Goal: Transaction & Acquisition: Purchase product/service

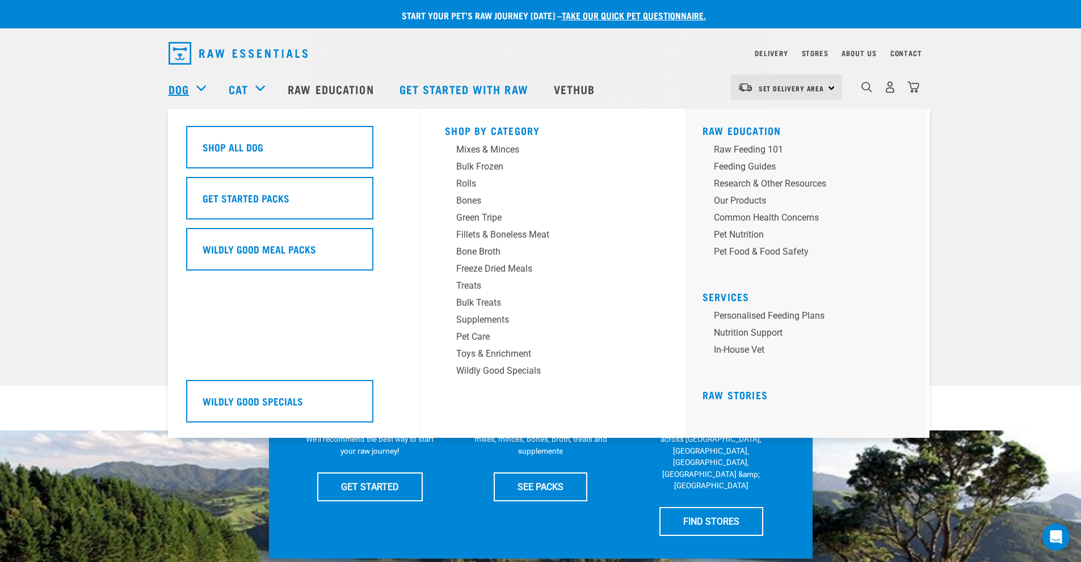
click at [182, 89] on link "Dog" at bounding box center [179, 89] width 20 height 17
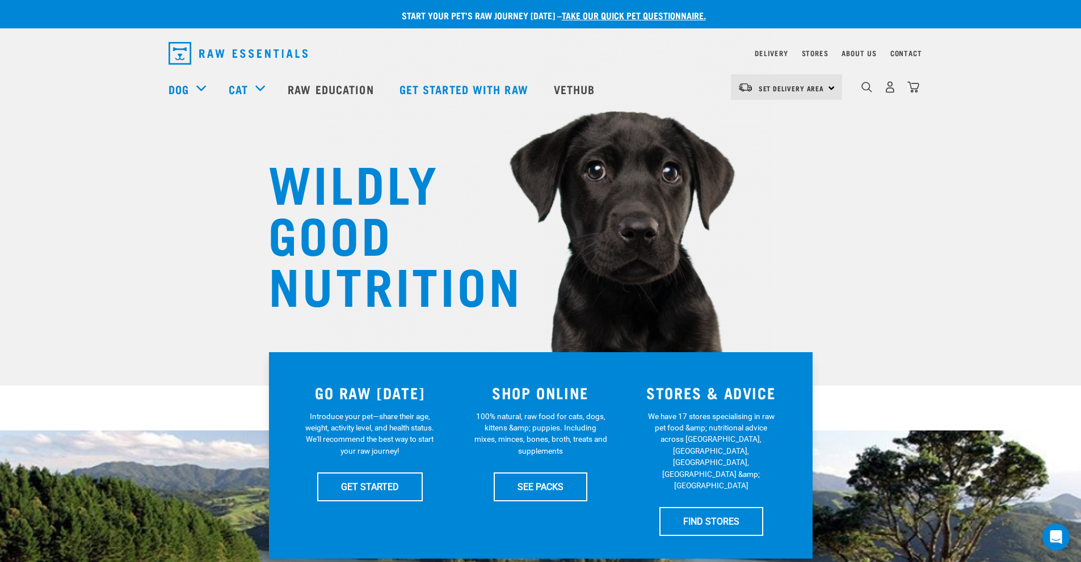
click at [223, 60] on img "dropdown navigation" at bounding box center [238, 53] width 139 height 23
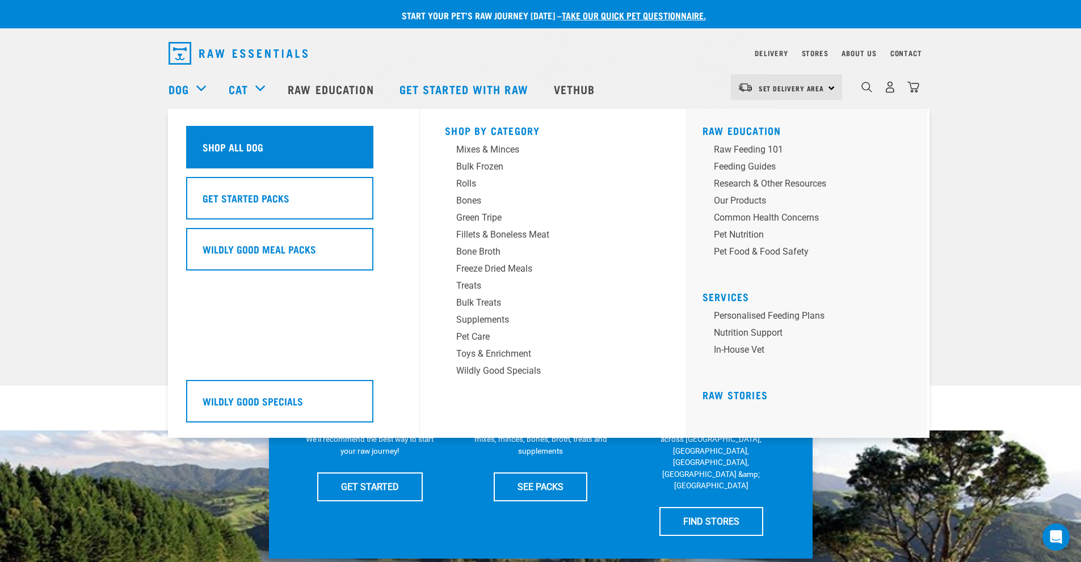
click at [221, 149] on h5 "Shop All Dog" at bounding box center [233, 147] width 61 height 15
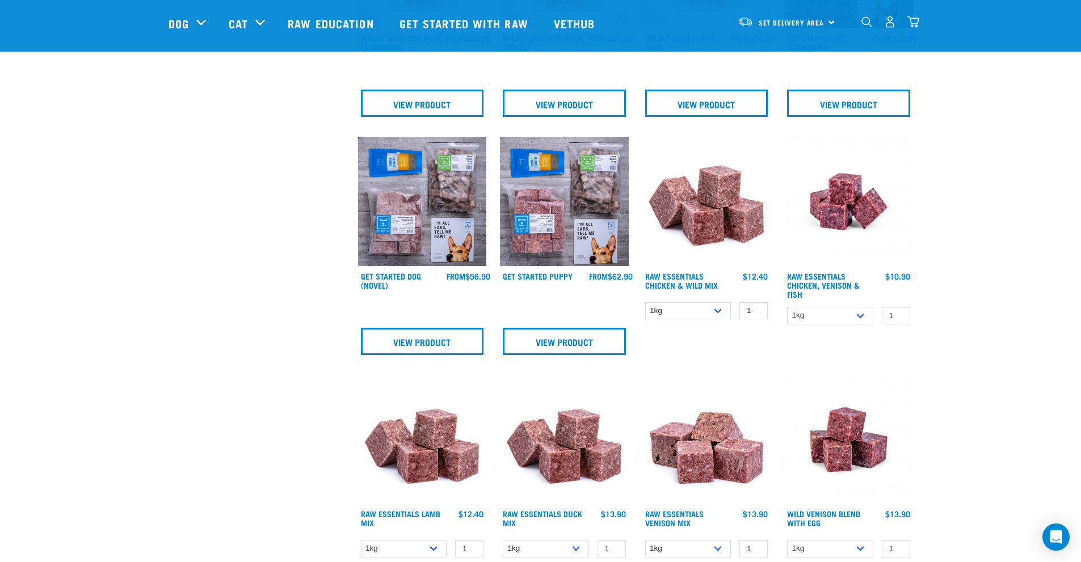
scroll to position [284, 0]
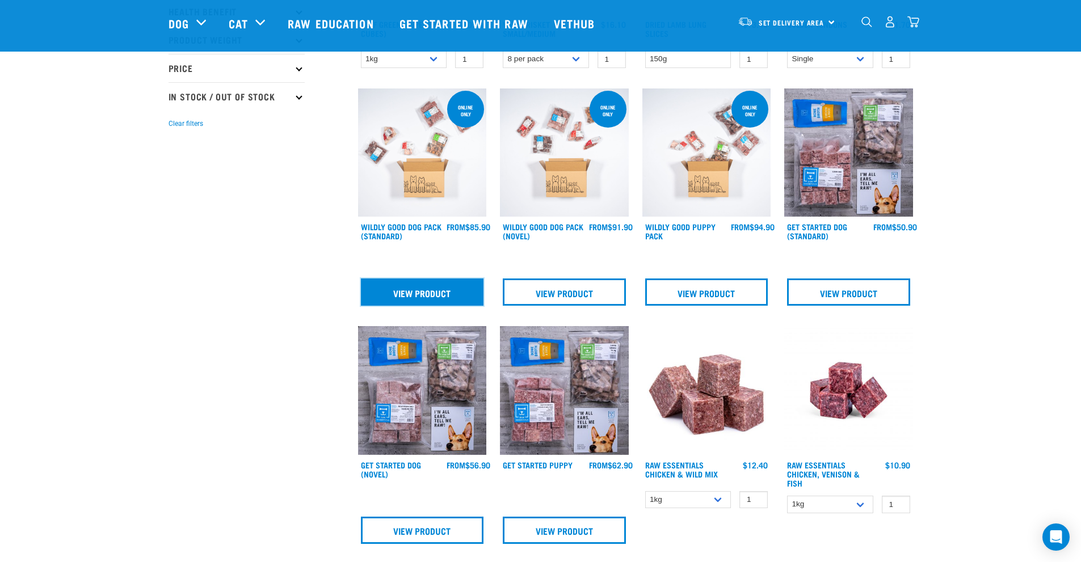
click at [442, 295] on link "View Product" at bounding box center [422, 292] width 123 height 27
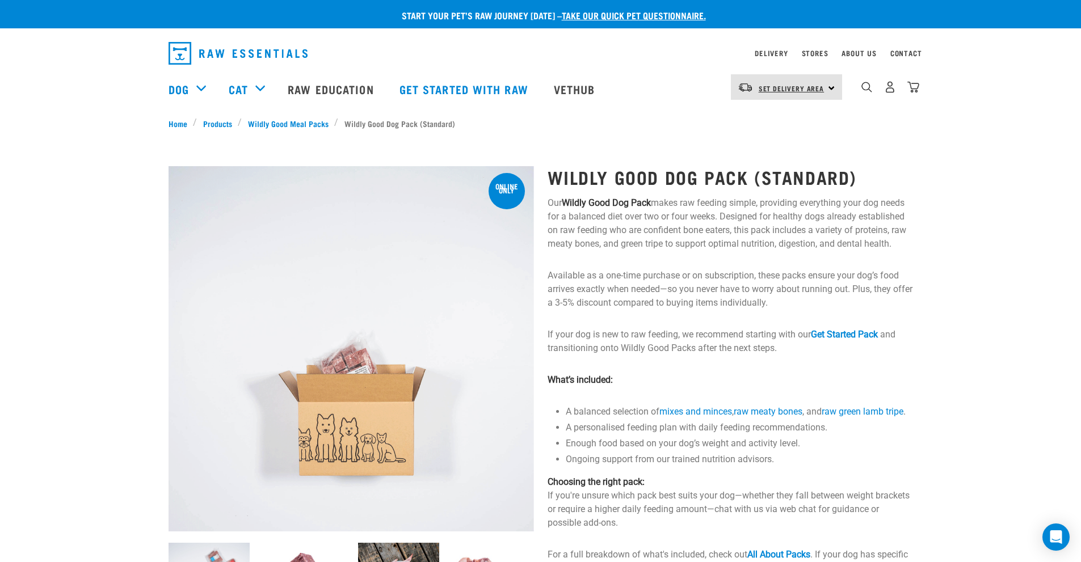
click at [774, 87] on span "Set Delivery Area" at bounding box center [792, 88] width 66 height 4
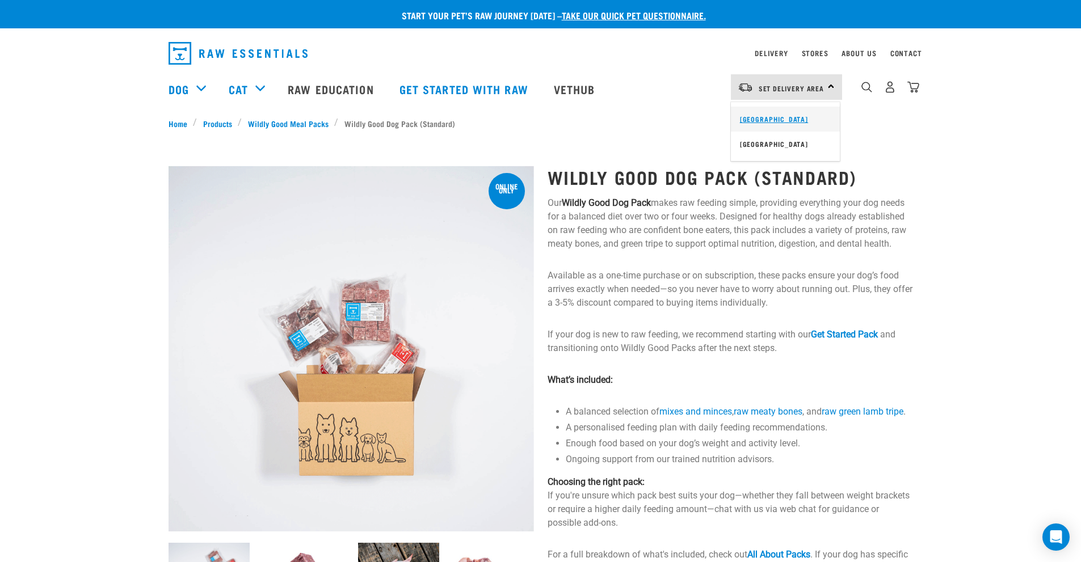
click at [763, 114] on link "[GEOGRAPHIC_DATA]" at bounding box center [785, 119] width 109 height 25
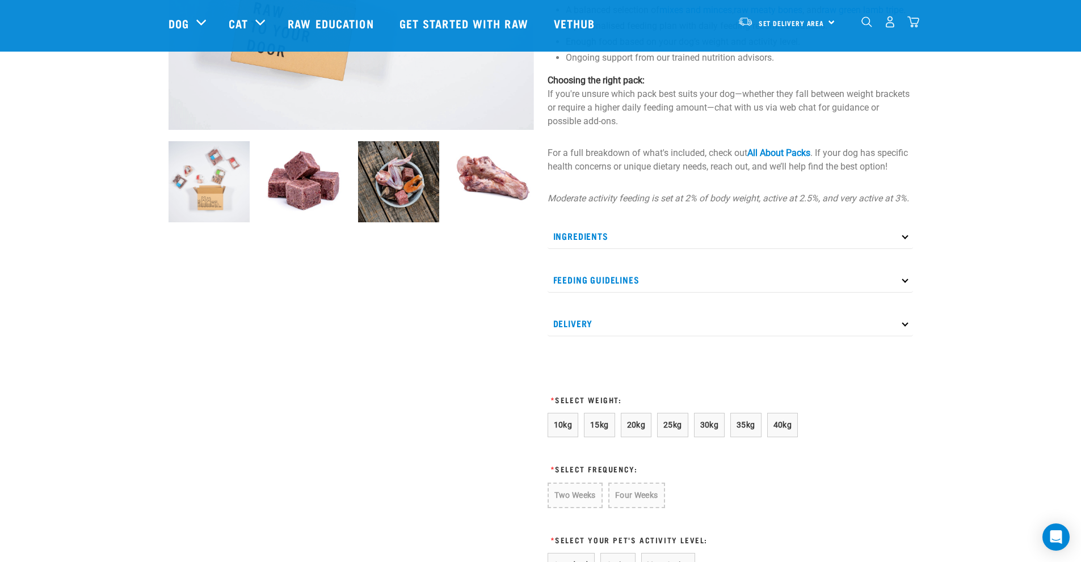
scroll to position [379, 0]
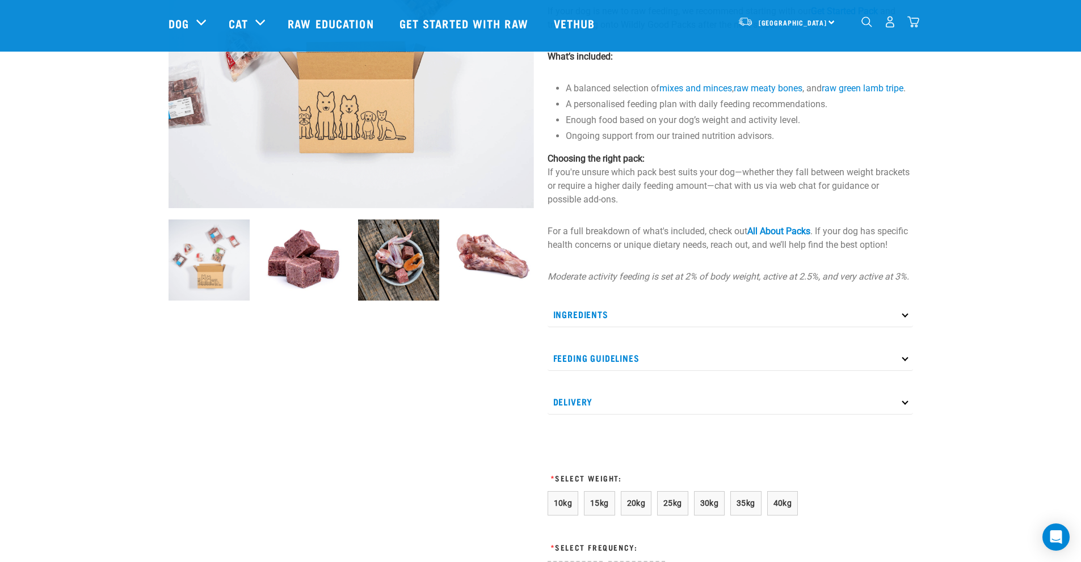
scroll to position [379, 0]
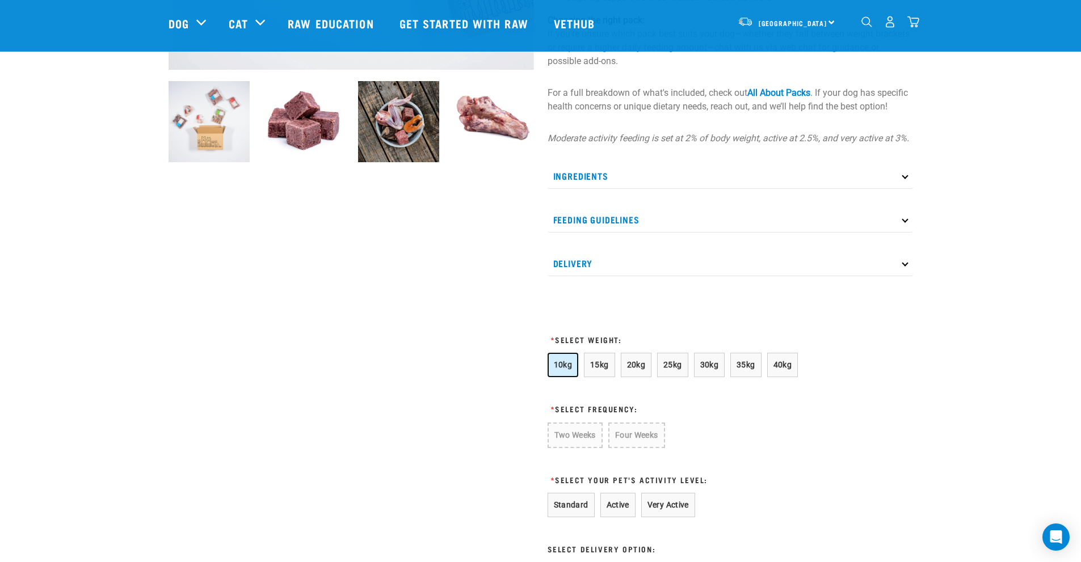
click at [569, 369] on span "10kg" at bounding box center [563, 364] width 19 height 9
click at [644, 448] on button "Four Weeks" at bounding box center [636, 436] width 56 height 26
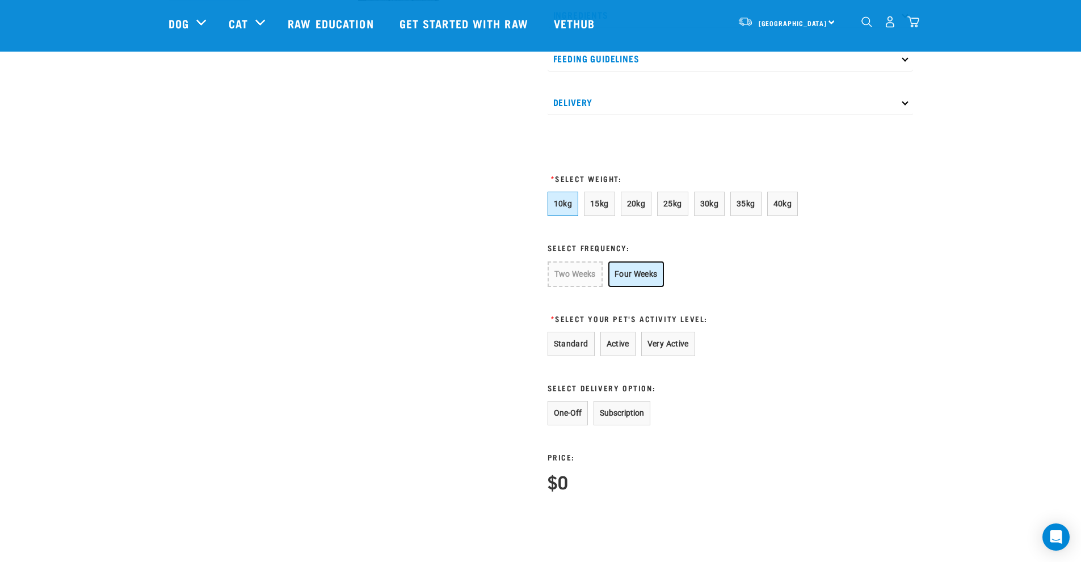
scroll to position [756, 0]
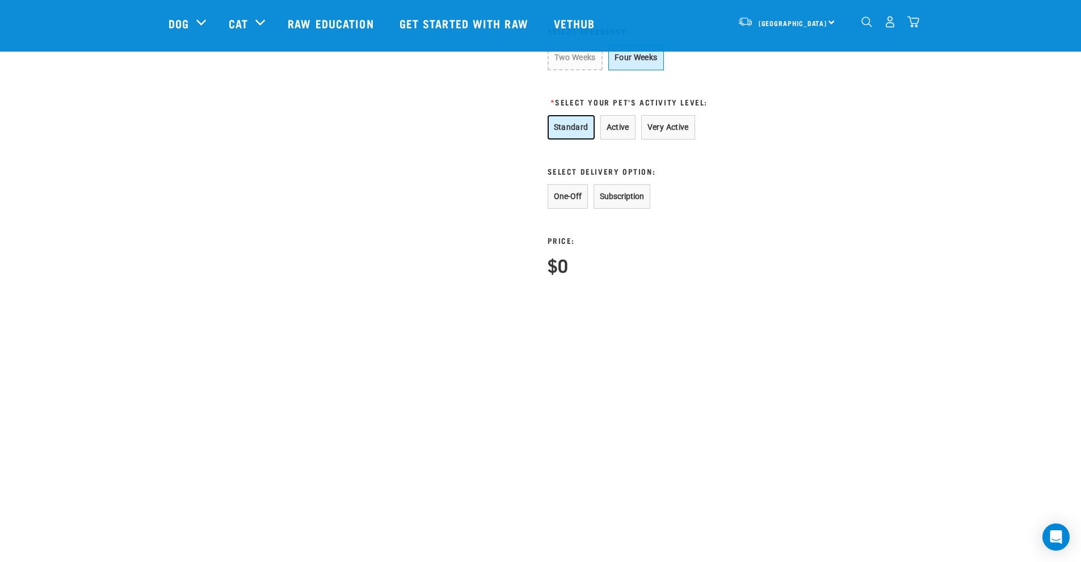
click at [573, 136] on button "Standard" at bounding box center [571, 127] width 47 height 24
click at [557, 209] on button "One-Off" at bounding box center [568, 196] width 40 height 24
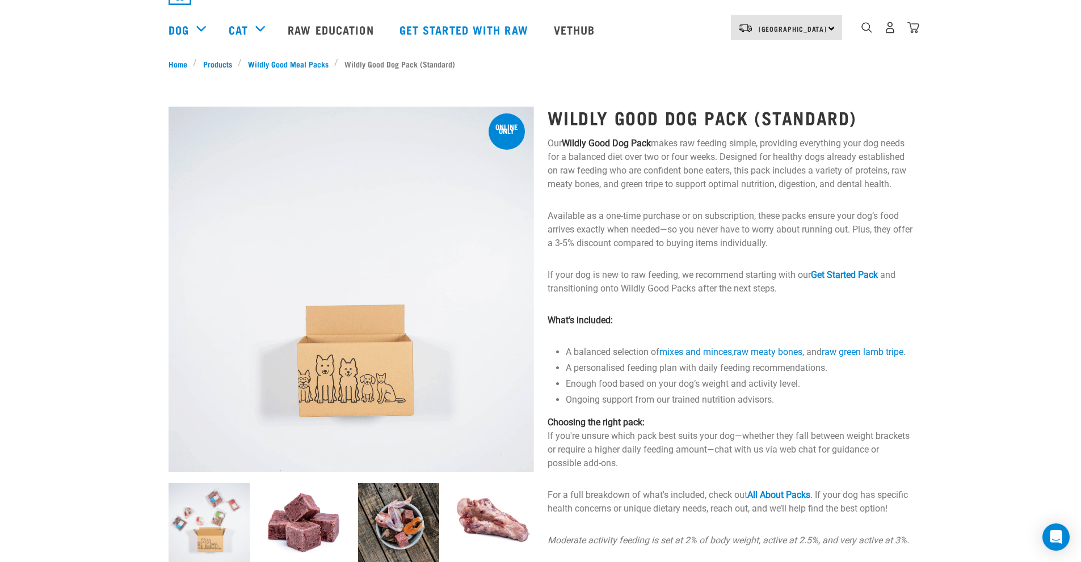
scroll to position [0, 0]
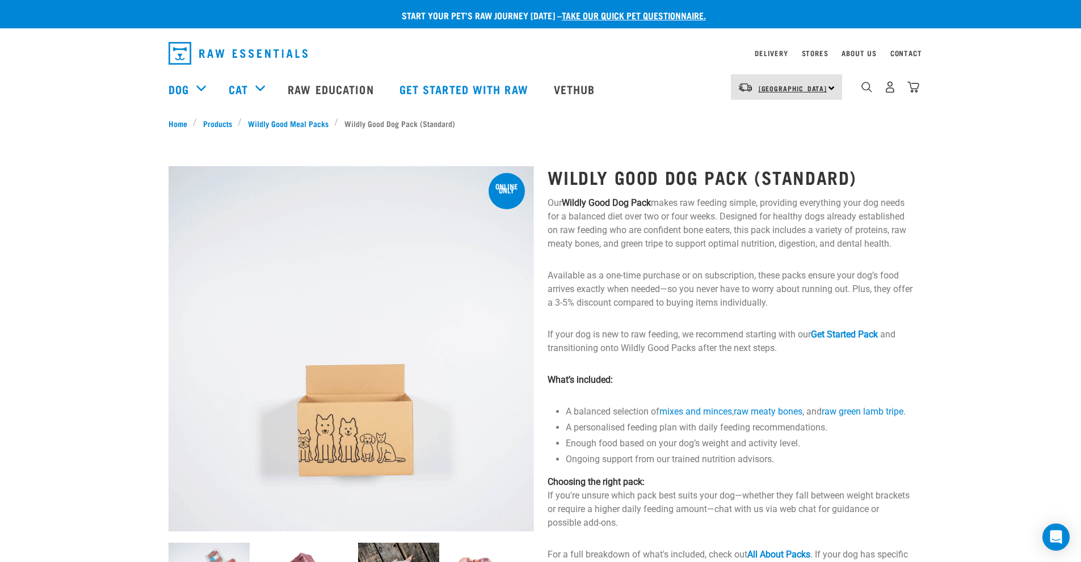
click at [781, 89] on span "[GEOGRAPHIC_DATA]" at bounding box center [793, 88] width 69 height 4
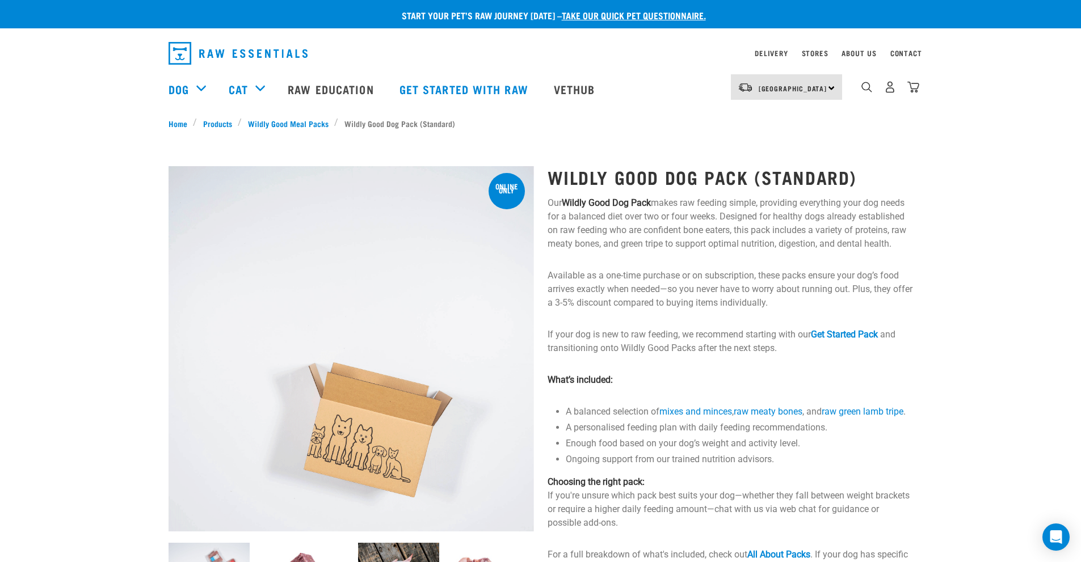
click at [829, 85] on div "[GEOGRAPHIC_DATA] [GEOGRAPHIC_DATA]" at bounding box center [786, 87] width 111 height 26
